Goal: Communication & Community: Answer question/provide support

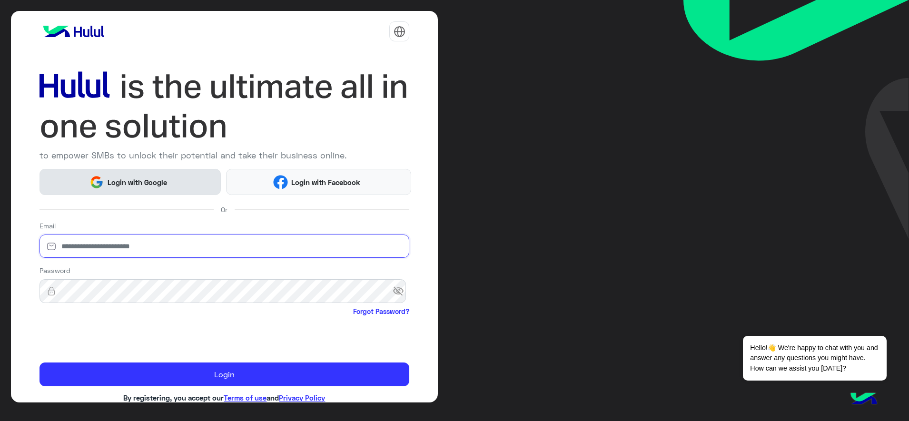
type input "**********"
click at [132, 191] on button "Login with Google" at bounding box center [130, 182] width 181 height 26
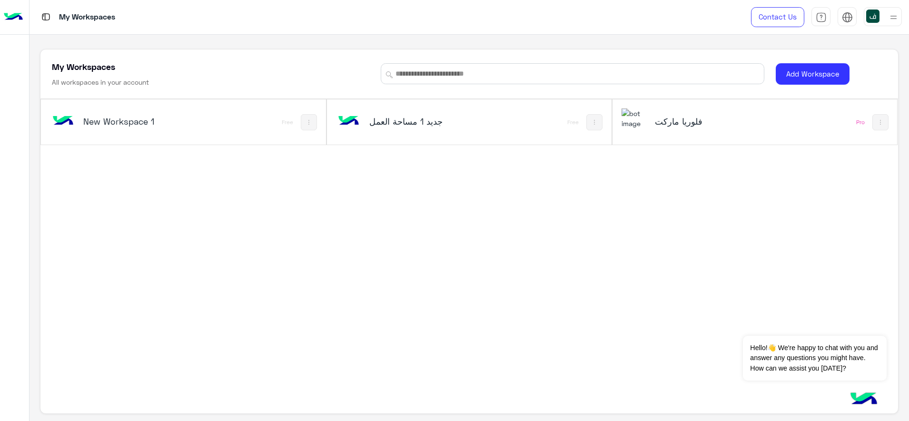
click at [656, 136] on div "فلوريا ماركت Pro" at bounding box center [755, 122] width 285 height 45
click at [669, 116] on div "My Workspaces Contact Us Help Center عربي English My Workspaces All workspaces …" at bounding box center [470, 210] width 880 height 421
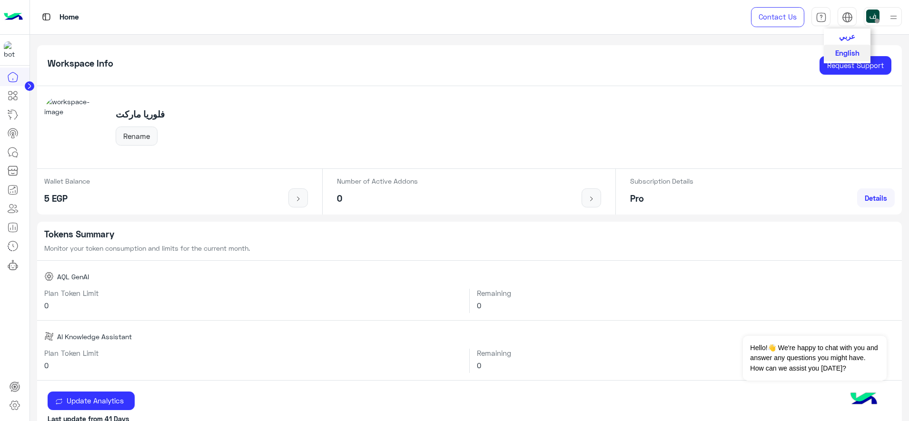
click at [847, 40] on span "عربي" at bounding box center [847, 36] width 16 height 9
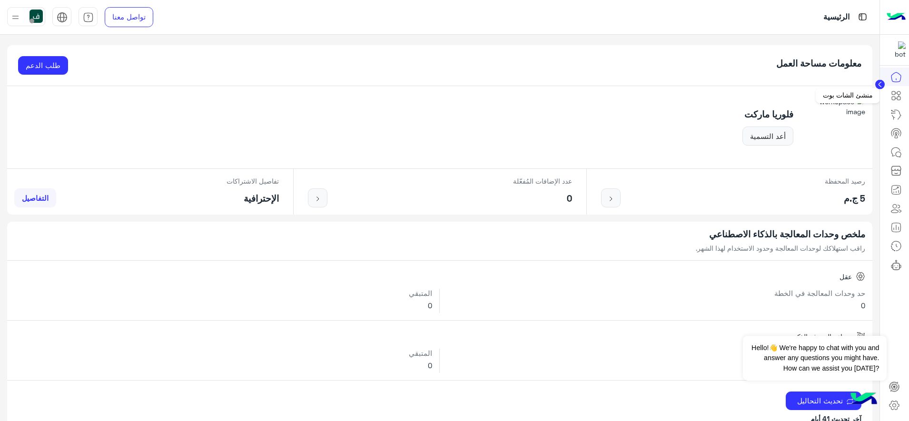
click at [896, 97] on icon at bounding box center [896, 95] width 11 height 11
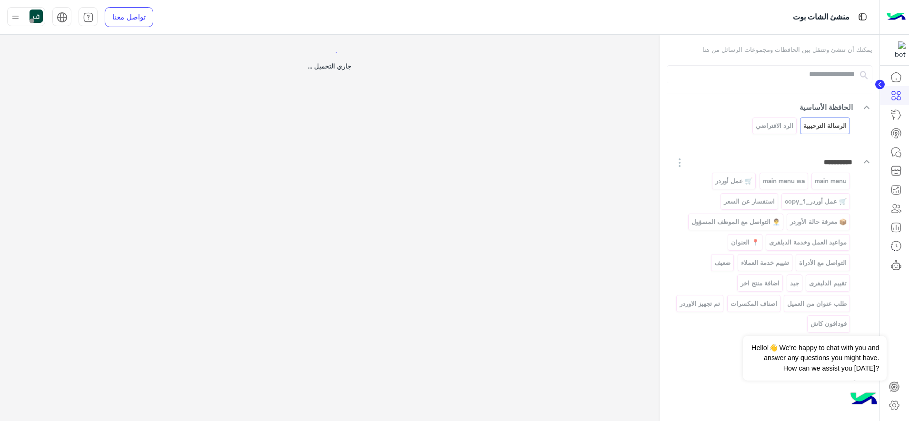
select select "*"
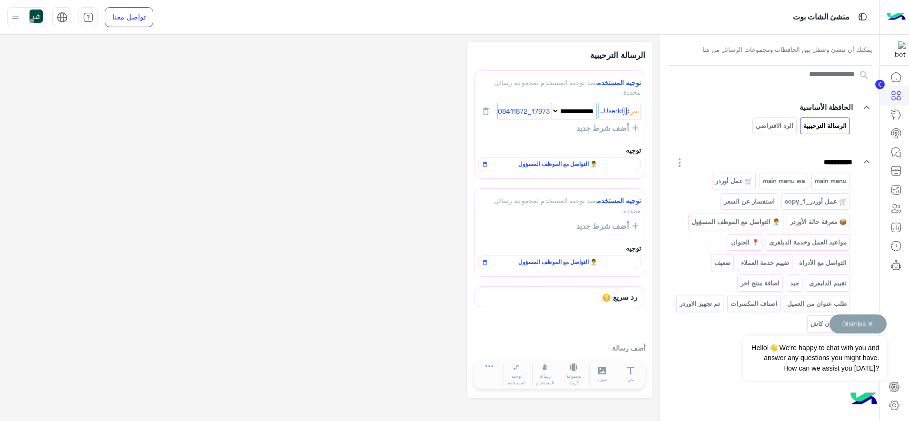
click at [821, 330] on div "Dismiss ✕ Hello!👋 We're happy to chat with you and answer any questions you mig…" at bounding box center [814, 348] width 143 height 66
click at [813, 321] on div "Dismiss ✕ Hello!👋 We're happy to chat with you and answer any questions you mig…" at bounding box center [814, 348] width 143 height 66
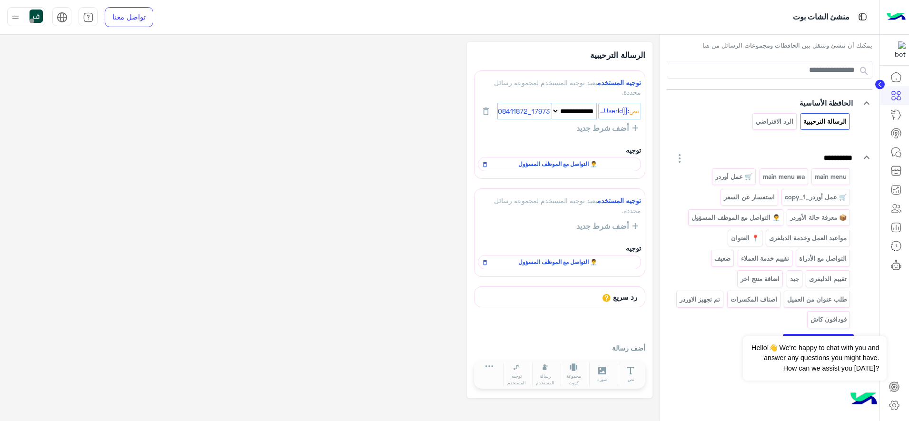
scroll to position [5, 0]
click at [855, 329] on button "Dismiss ✕" at bounding box center [858, 324] width 57 height 19
click at [826, 317] on p "فودافون كاش" at bounding box center [829, 319] width 38 height 11
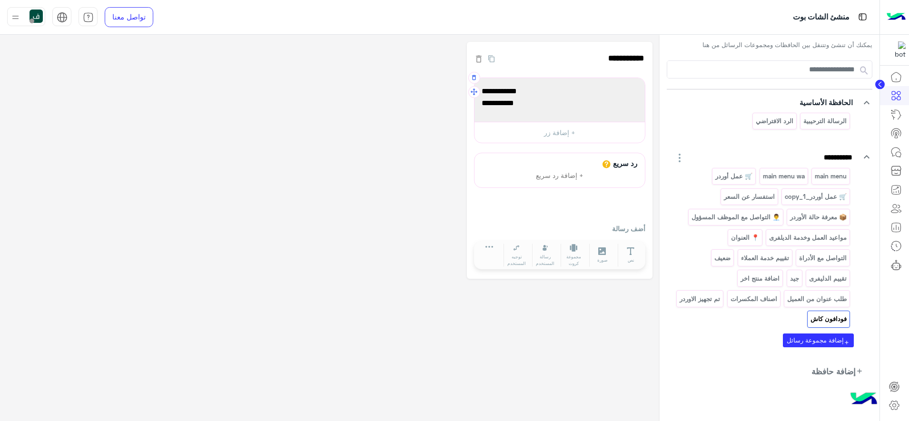
click at [571, 106] on span "01008411872" at bounding box center [560, 103] width 156 height 12
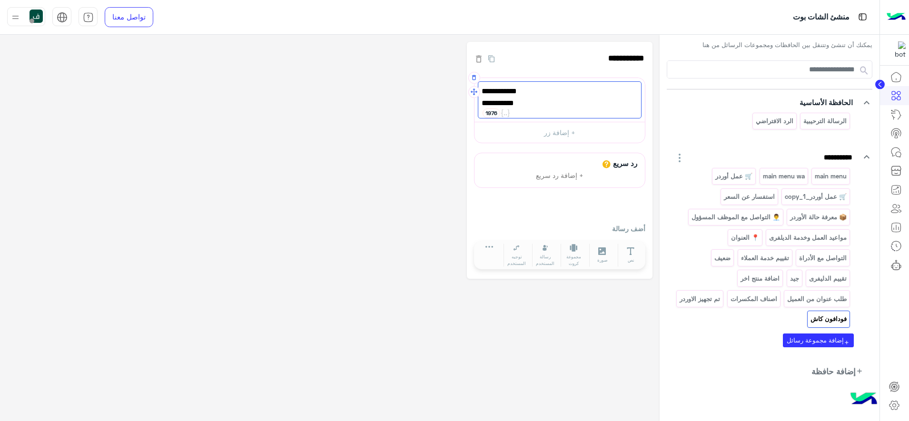
click at [519, 103] on span "01008411872" at bounding box center [560, 103] width 156 height 12
paste textarea
click at [631, 96] on span "فودافون كاش" at bounding box center [560, 91] width 156 height 12
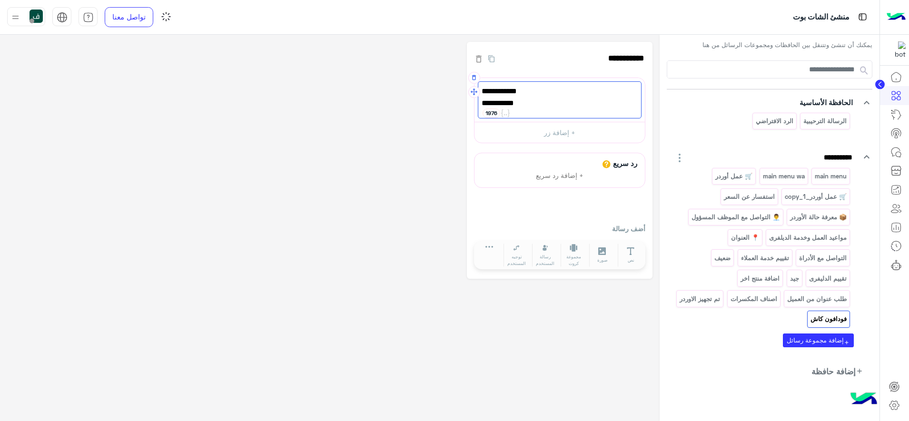
click at [620, 99] on span "01289211173" at bounding box center [560, 103] width 156 height 12
click at [621, 89] on span "فودافون كاش" at bounding box center [560, 91] width 156 height 12
click at [622, 89] on span "فودافون كاش" at bounding box center [560, 91] width 156 height 12
type textarea "**********"
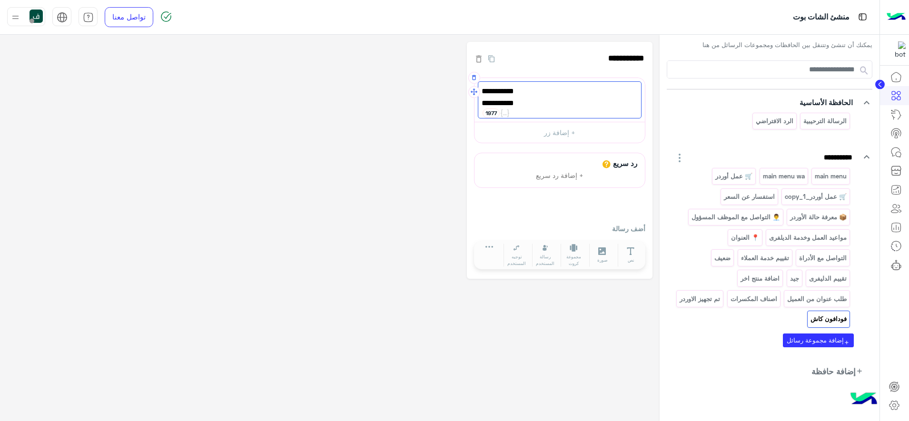
click at [408, 165] on div "**********" at bounding box center [330, 161] width 646 height 238
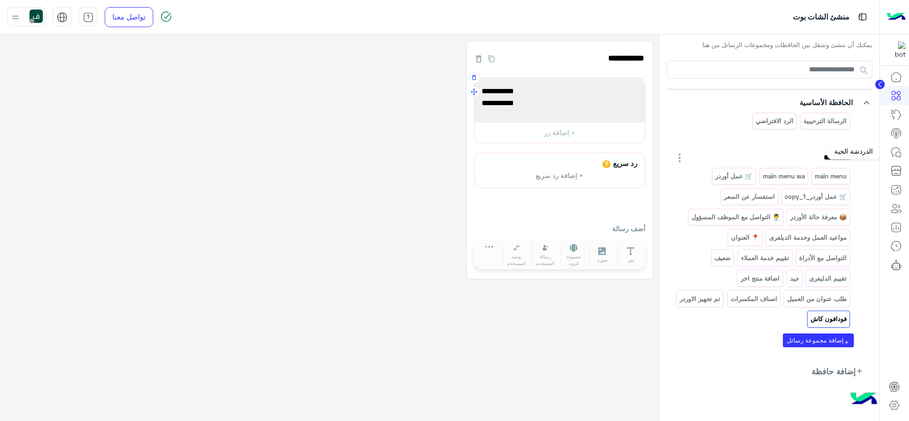
click at [894, 150] on icon at bounding box center [896, 152] width 11 height 11
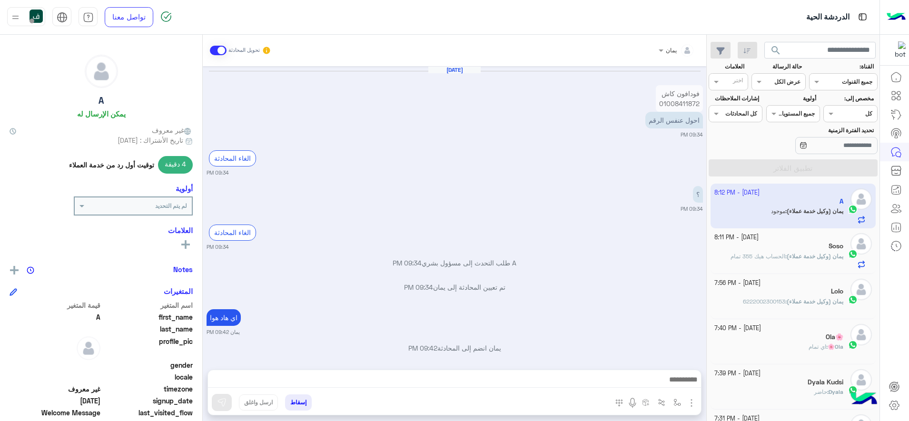
scroll to position [542, 0]
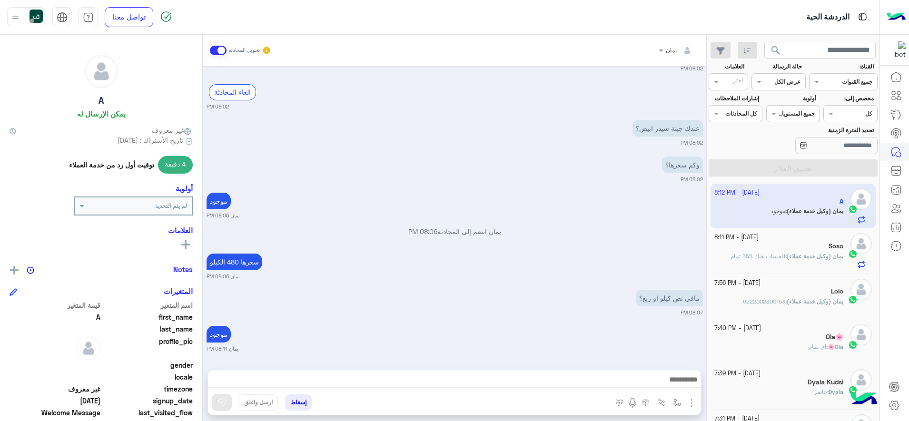
click at [774, 50] on span "search" at bounding box center [775, 50] width 11 height 11
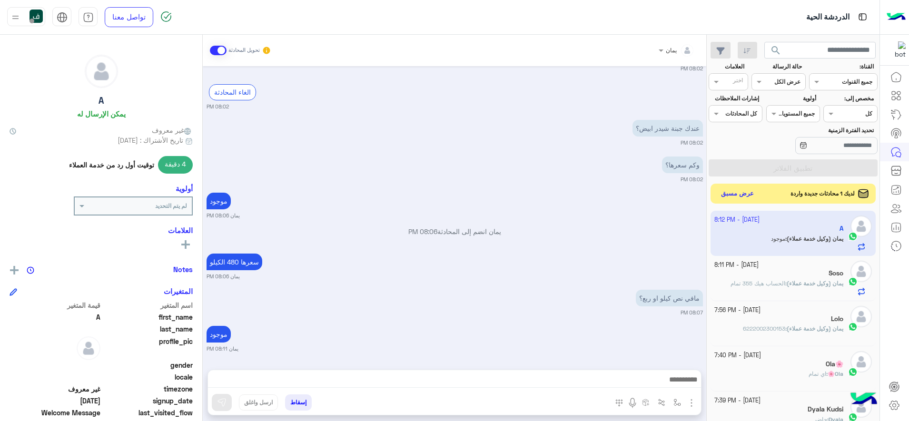
click at [742, 194] on button "عرض مسبق" at bounding box center [738, 194] width 40 height 13
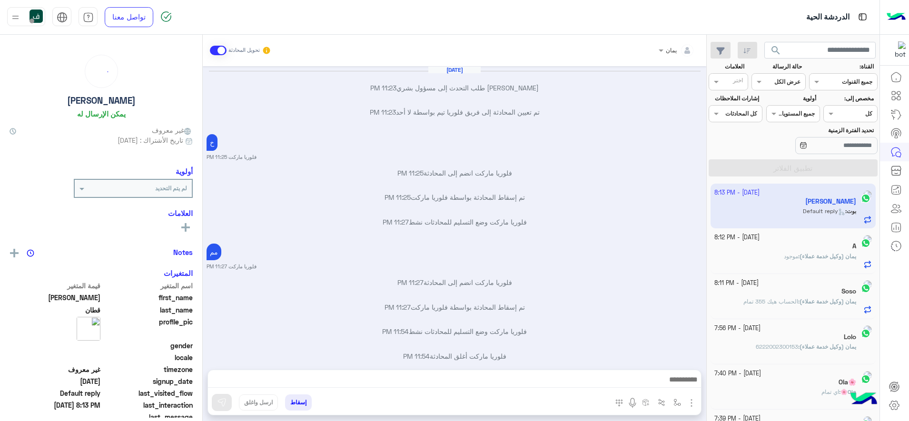
scroll to position [431, 0]
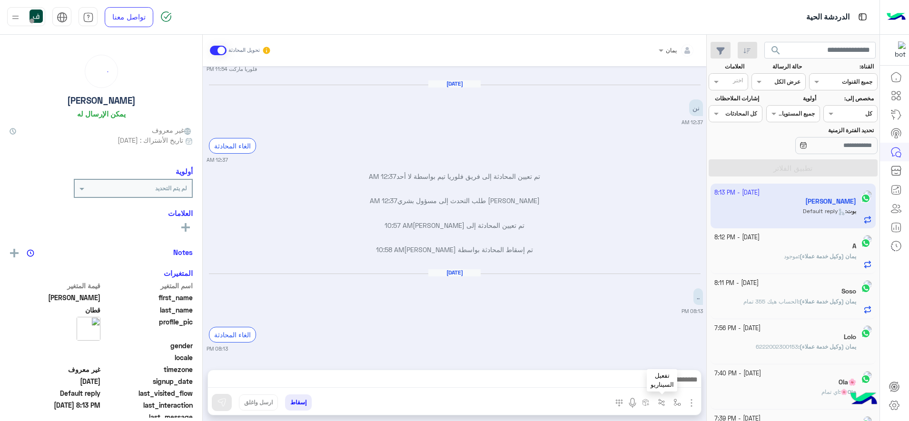
click at [663, 407] on button "button" at bounding box center [662, 403] width 16 height 16
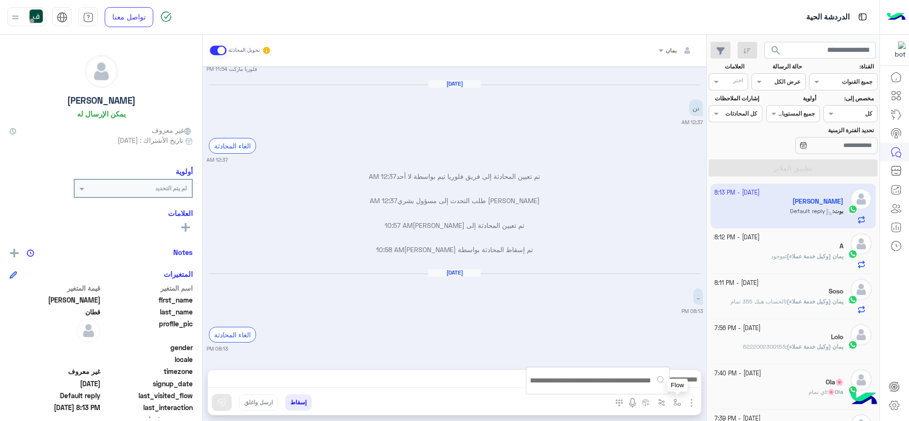
click at [678, 405] on img "button" at bounding box center [678, 403] width 8 height 8
click at [647, 380] on input "text" at bounding box center [656, 380] width 48 height 9
type input "*"
type input "*****"
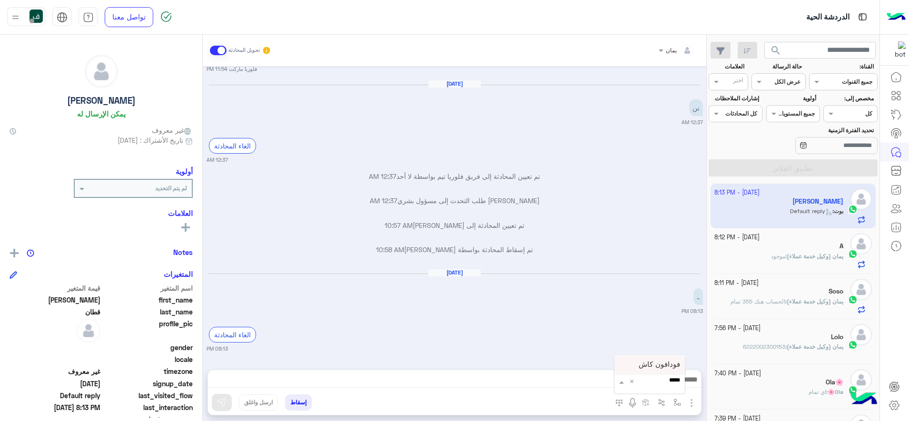
click at [645, 364] on span "فودافون كاش" at bounding box center [659, 364] width 41 height 9
type textarea "**********"
click at [220, 399] on img at bounding box center [222, 403] width 10 height 10
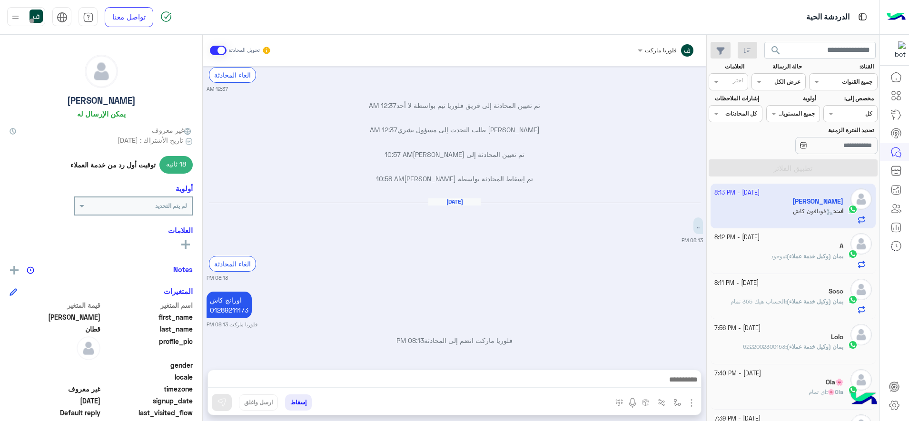
click at [294, 403] on button "إسقاط" at bounding box center [298, 403] width 27 height 16
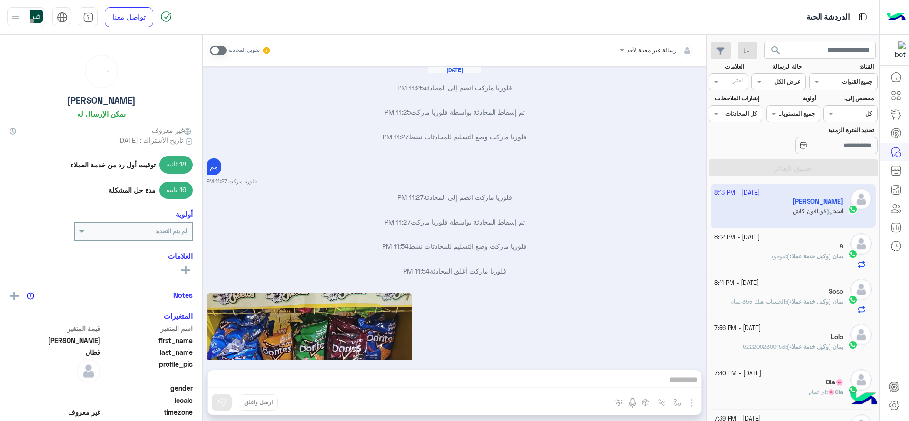
scroll to position [441, 0]
